Goal: Find specific page/section: Find specific page/section

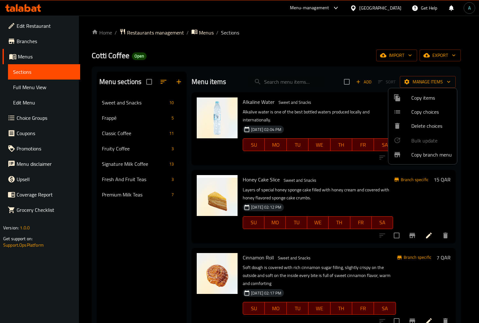
click at [394, 2] on div at bounding box center [239, 161] width 479 height 323
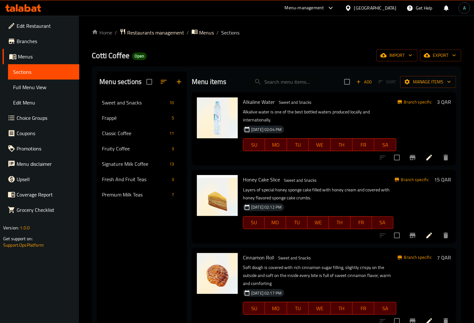
click at [397, 6] on div "[GEOGRAPHIC_DATA]" at bounding box center [371, 7] width 62 height 15
click at [396, 6] on div "[GEOGRAPHIC_DATA]" at bounding box center [375, 7] width 42 height 7
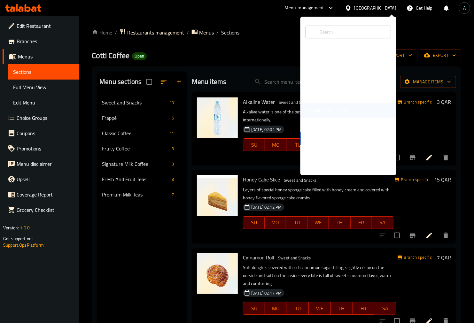
click at [318, 114] on div "[GEOGRAPHIC_DATA]" at bounding box center [327, 110] width 52 height 15
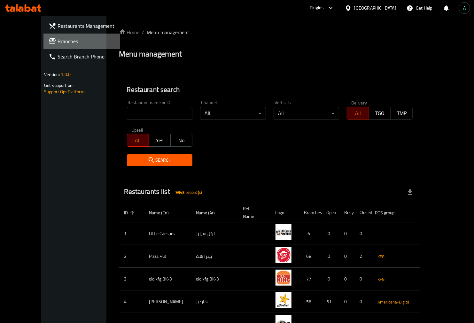
click at [58, 43] on span "Branches" at bounding box center [87, 41] width 58 height 8
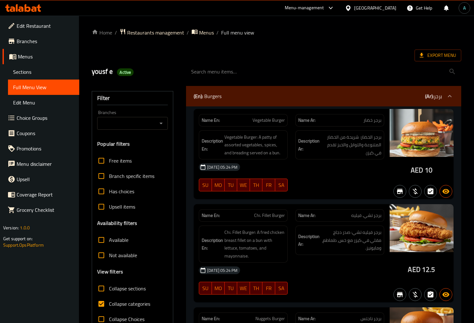
scroll to position [35, 0]
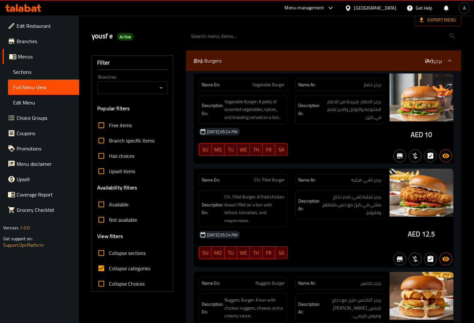
click at [113, 267] on span "Collapse categories" at bounding box center [129, 269] width 41 height 8
click at [109, 267] on input "Collapse categories" at bounding box center [101, 268] width 15 height 15
checkbox input "false"
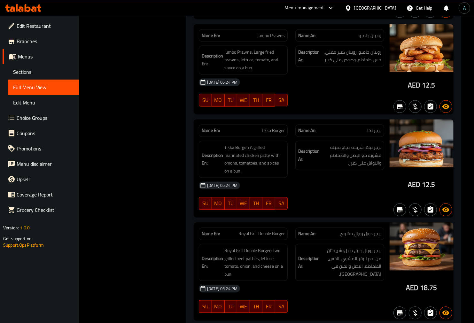
scroll to position [2095, 0]
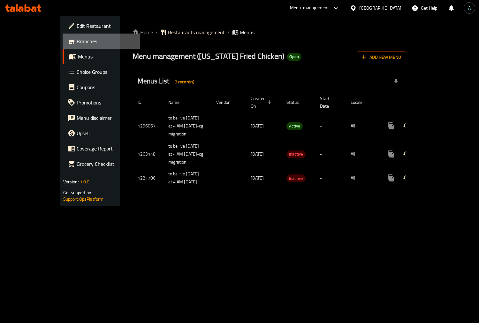
click at [77, 37] on span "Branches" at bounding box center [106, 41] width 58 height 8
